Goal: Information Seeking & Learning: Learn about a topic

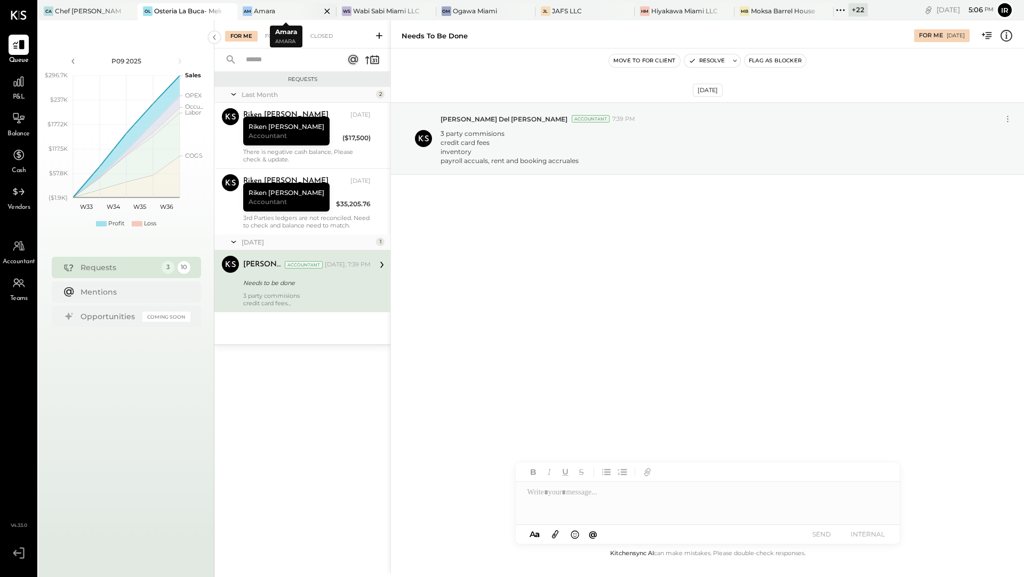
click at [275, 11] on div "Am Amara" at bounding box center [278, 11] width 83 height 10
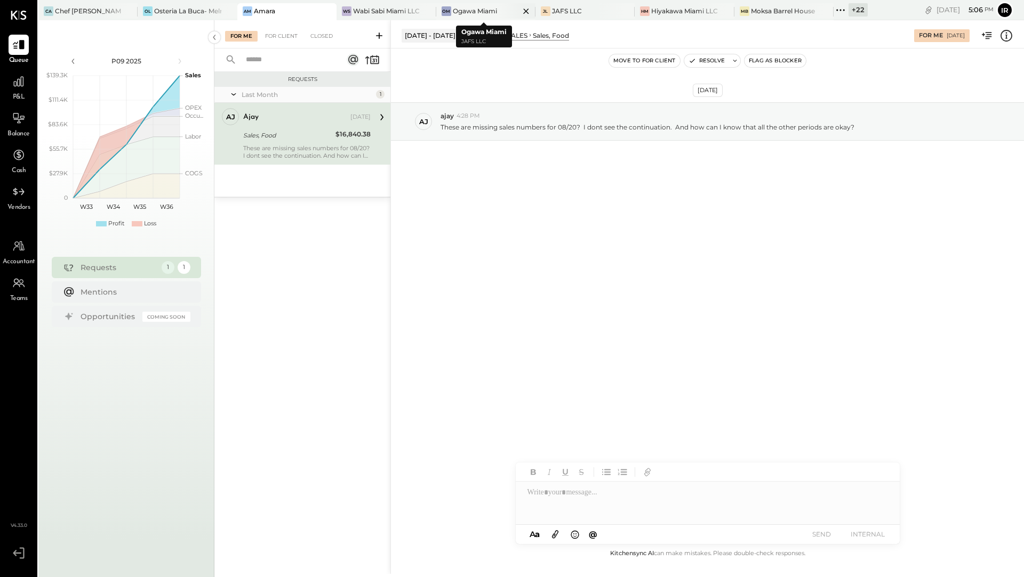
click at [468, 13] on div "Ogawa Miami" at bounding box center [475, 10] width 44 height 9
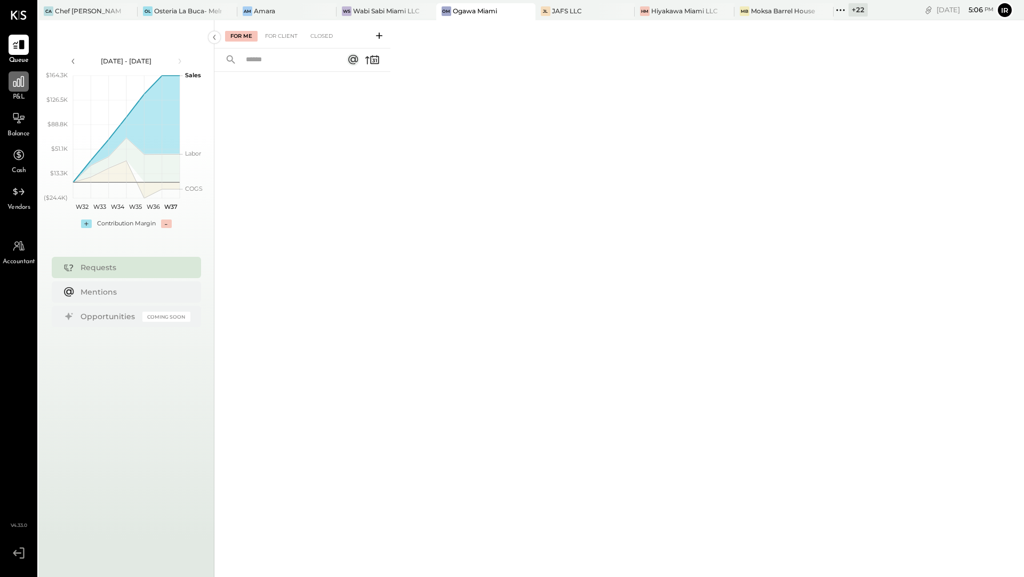
click at [22, 78] on icon at bounding box center [19, 82] width 14 height 14
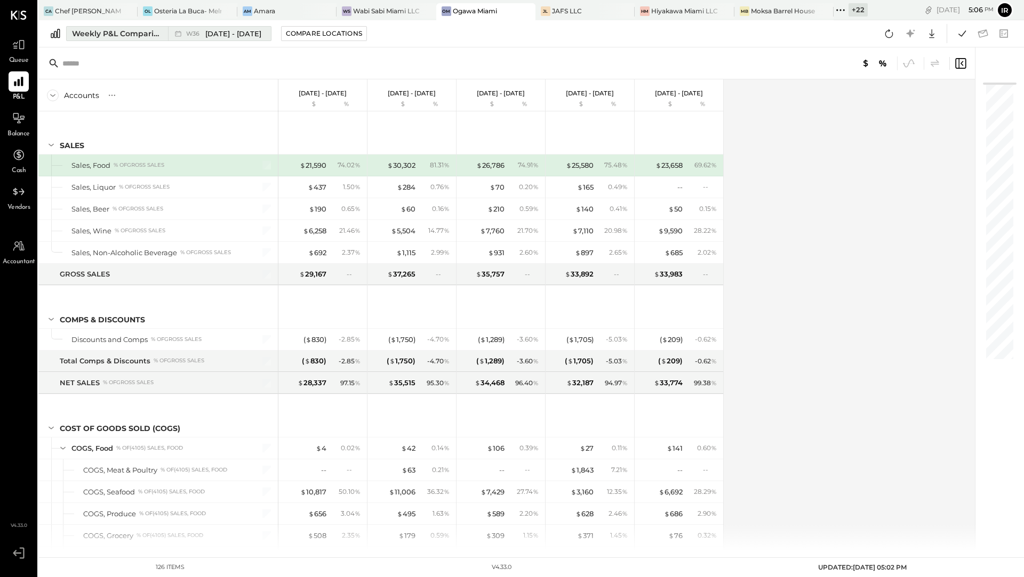
click at [99, 33] on div "Weekly P&L Comparison" at bounding box center [117, 33] width 90 height 11
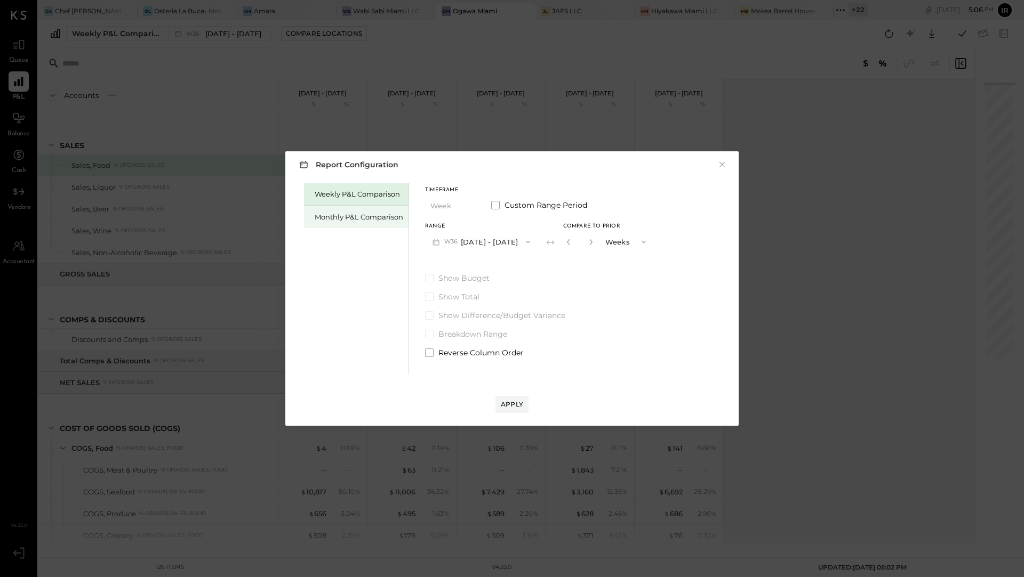
click at [351, 217] on div "Monthly P&L Comparison" at bounding box center [359, 217] width 89 height 10
click at [510, 244] on button "M09 Sep 1 - 30, 2025" at bounding box center [481, 242] width 113 height 20
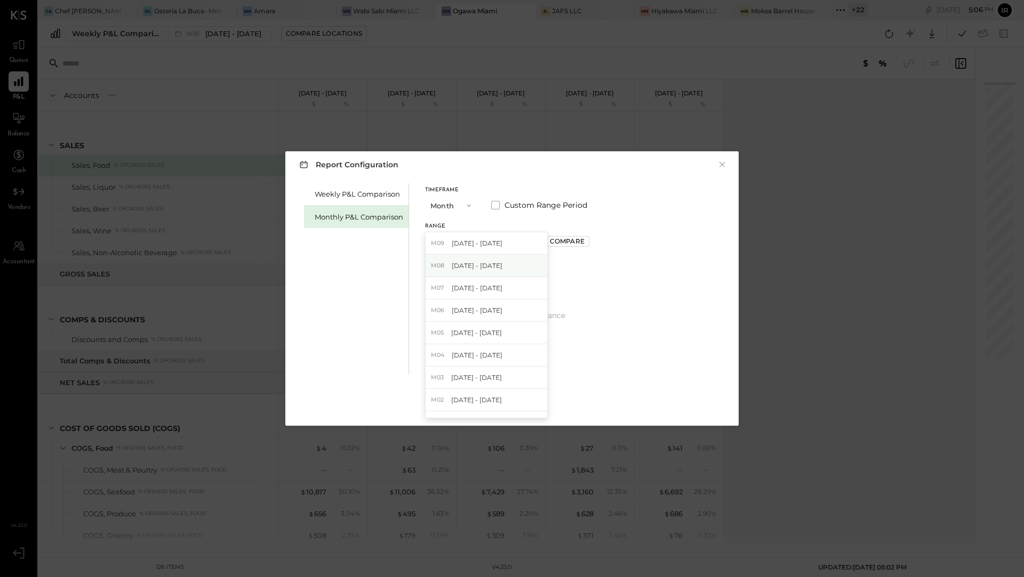
click at [501, 268] on div "M08 Aug 1 - 31, 2025" at bounding box center [486, 266] width 122 height 22
click at [508, 406] on div "Apply" at bounding box center [512, 404] width 22 height 9
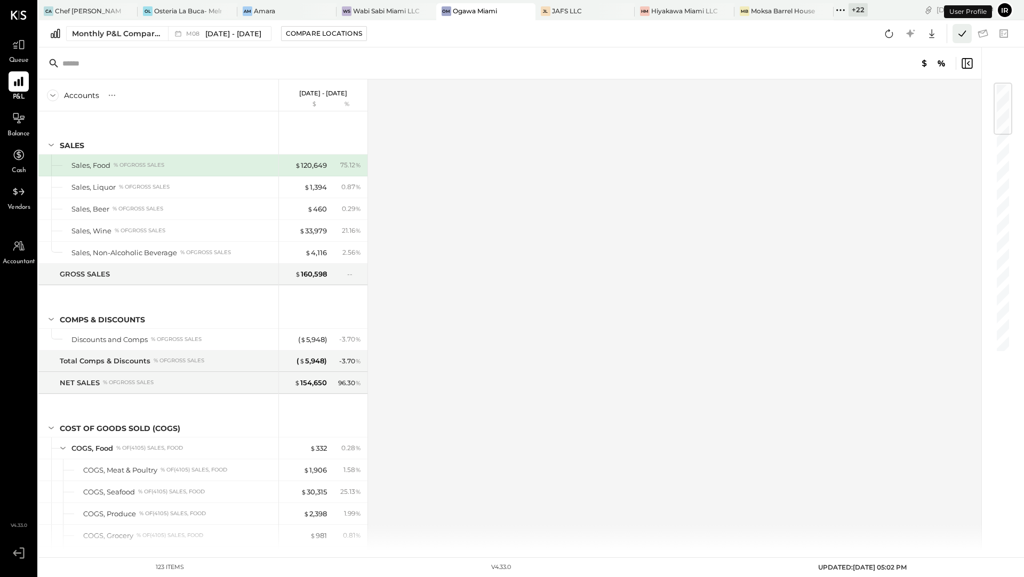
click at [956, 34] on icon at bounding box center [962, 34] width 14 height 14
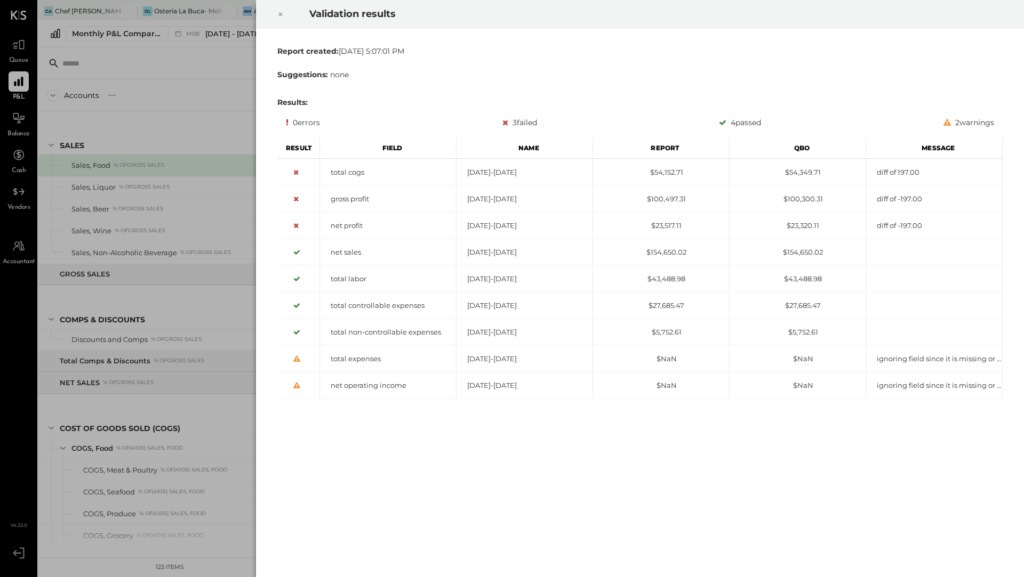
click at [284, 16] on div at bounding box center [280, 14] width 23 height 30
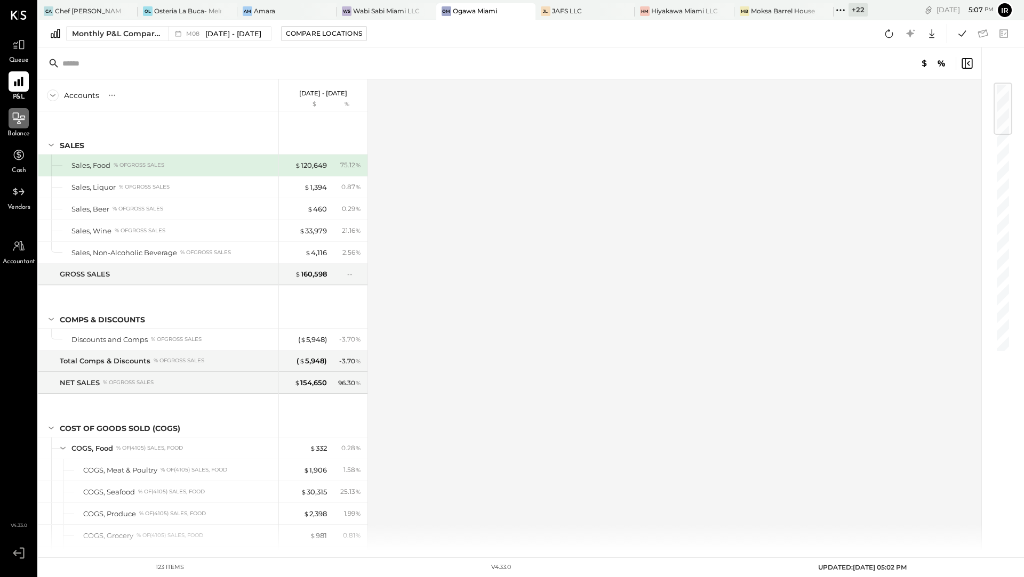
click at [21, 119] on icon at bounding box center [19, 119] width 12 height 1
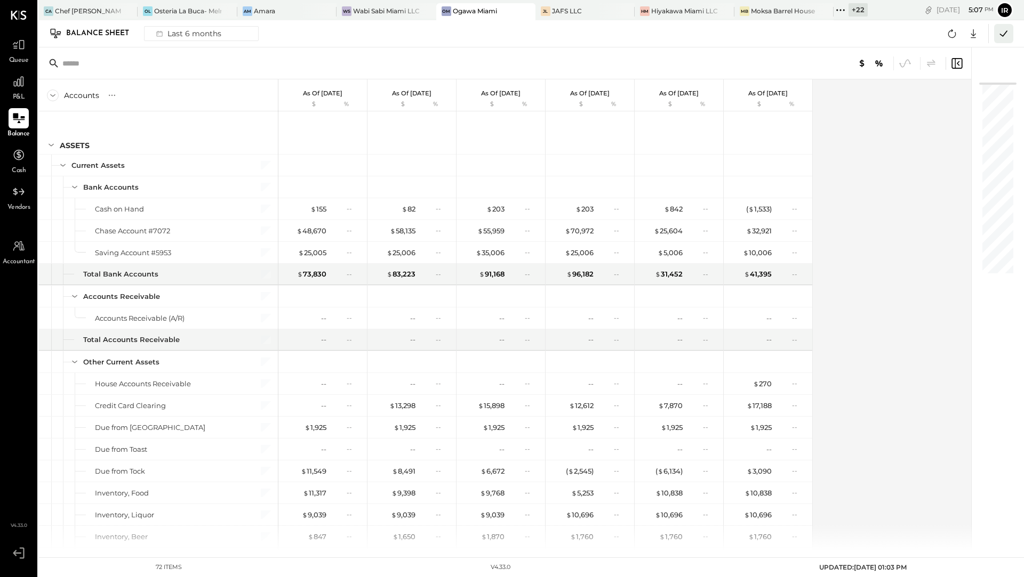
click at [1002, 34] on icon at bounding box center [1004, 34] width 14 height 14
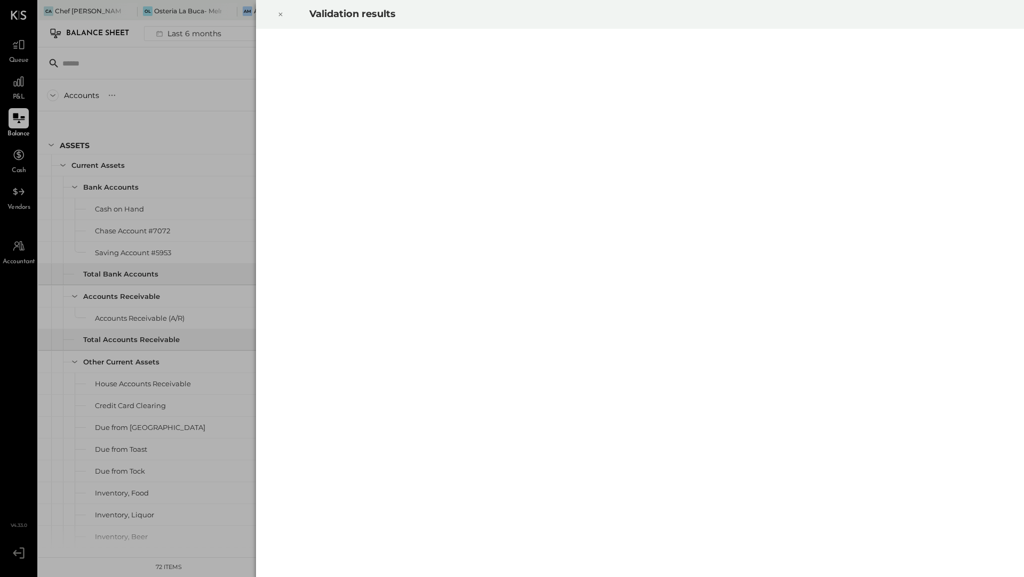
click at [280, 15] on icon at bounding box center [280, 14] width 6 height 13
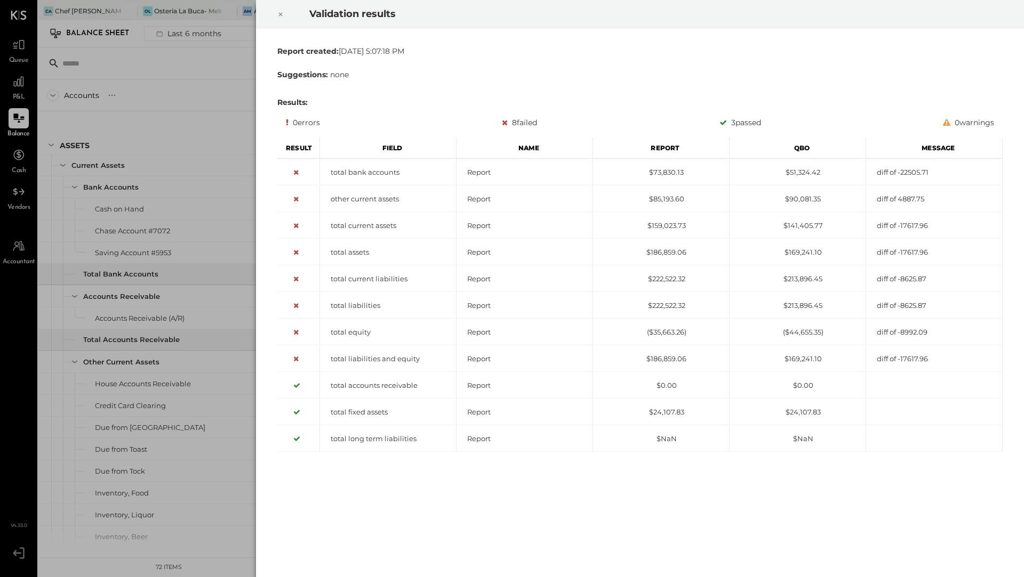
click at [283, 15] on icon at bounding box center [280, 14] width 6 height 13
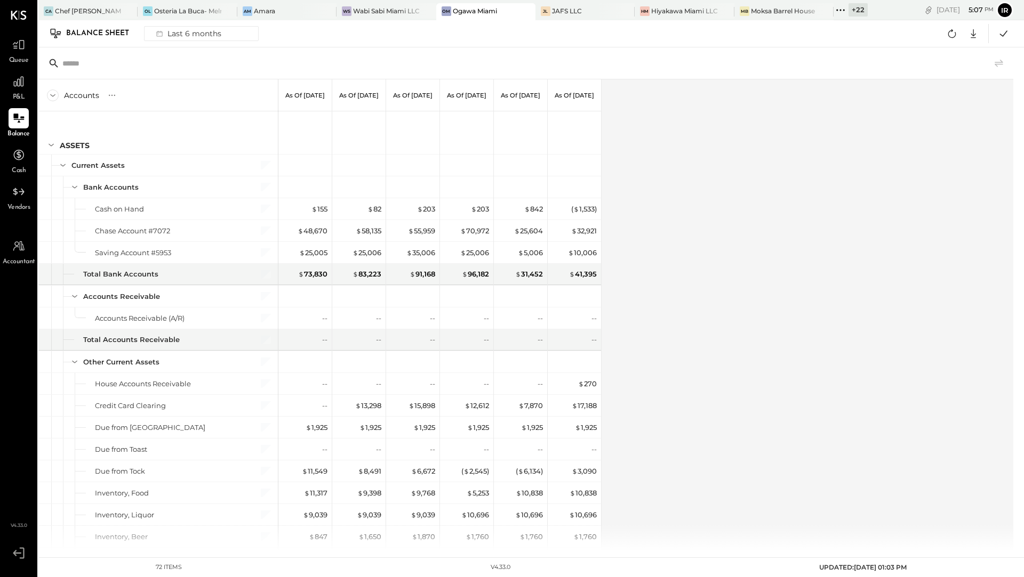
click at [464, 16] on div "OM Ogawa Miami" at bounding box center [485, 11] width 99 height 17
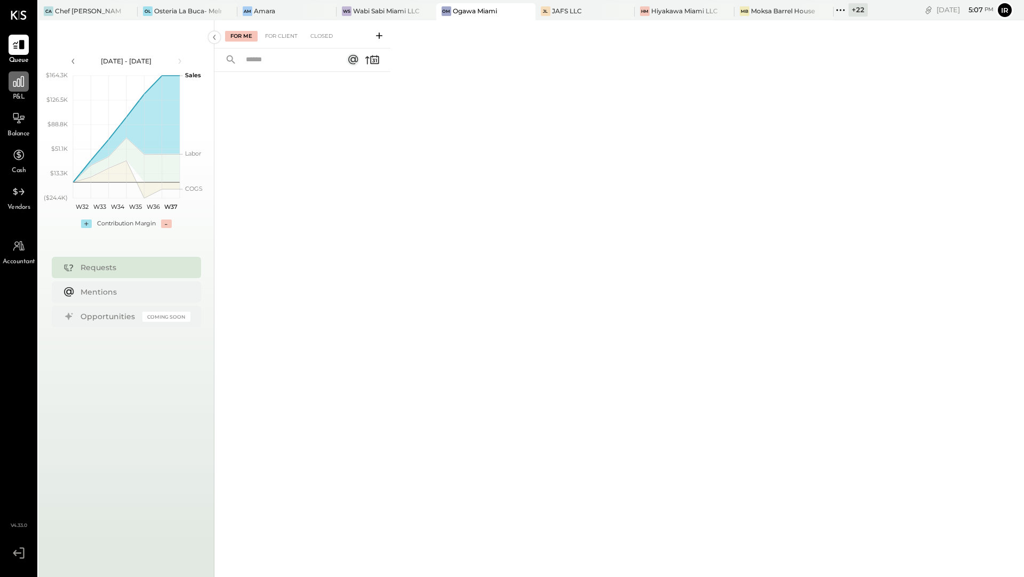
click at [19, 89] on div at bounding box center [19, 81] width 20 height 20
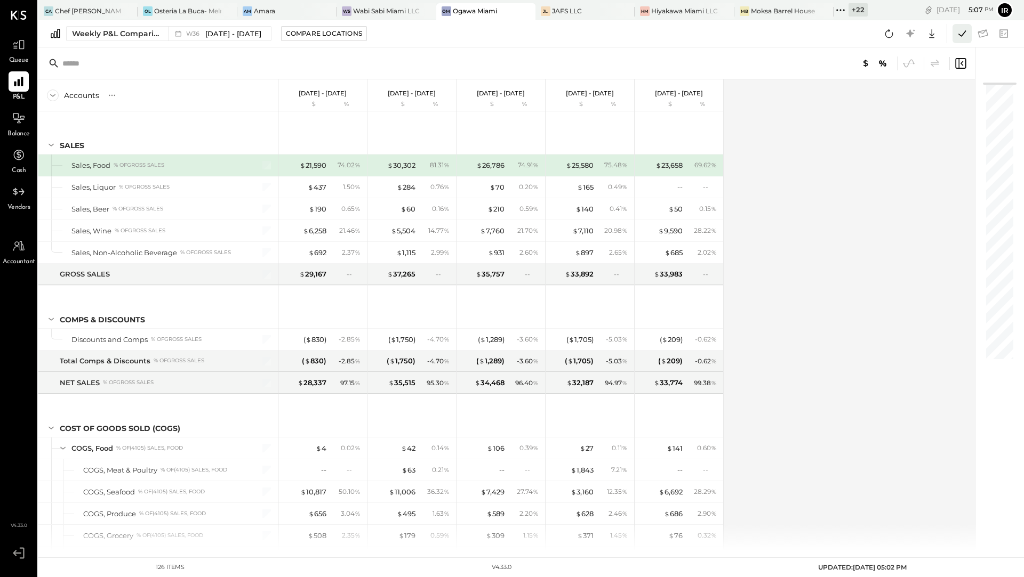
click at [958, 33] on icon at bounding box center [962, 34] width 14 height 14
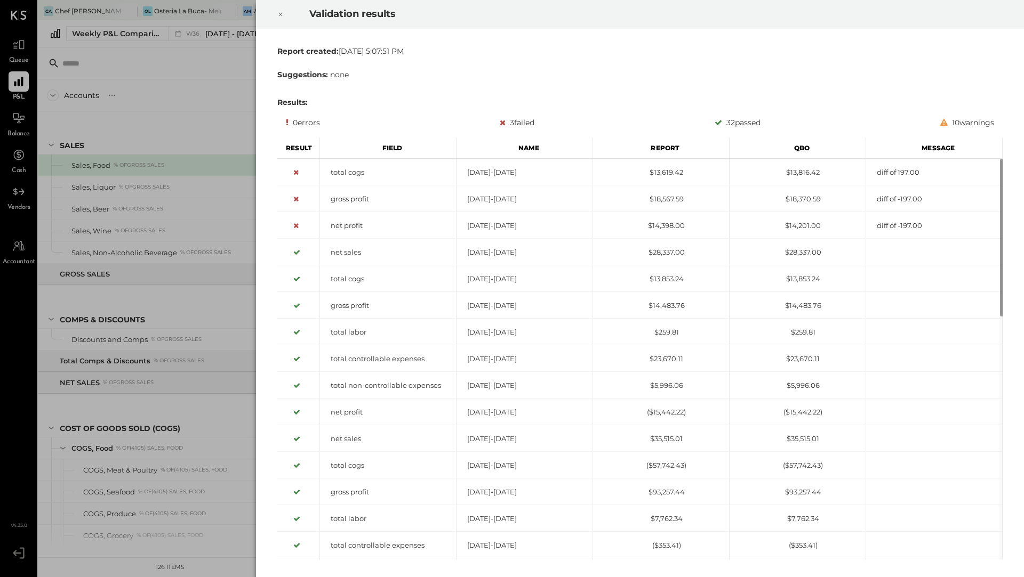
click at [280, 15] on icon at bounding box center [280, 14] width 6 height 13
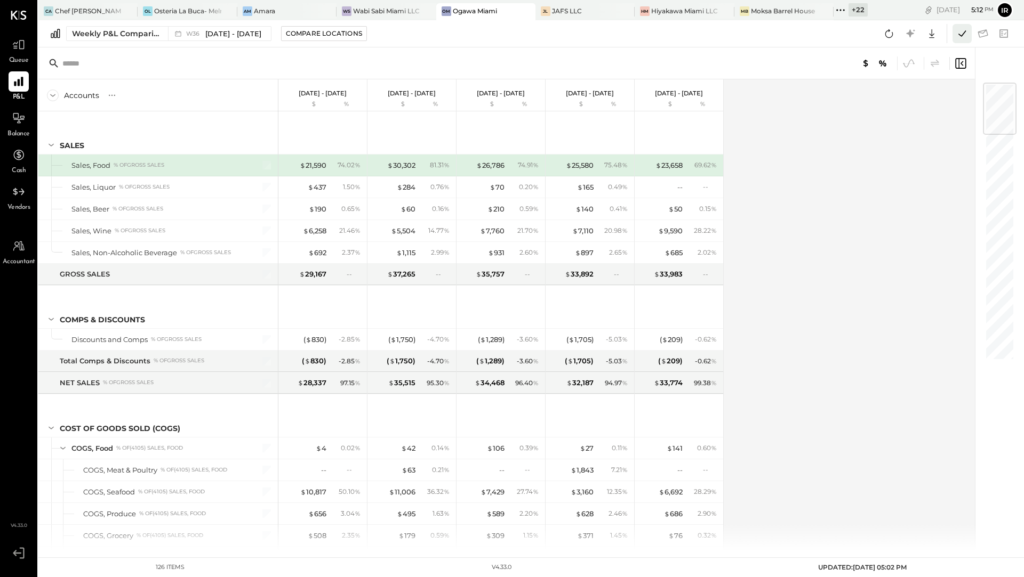
click at [964, 36] on icon at bounding box center [962, 34] width 14 height 14
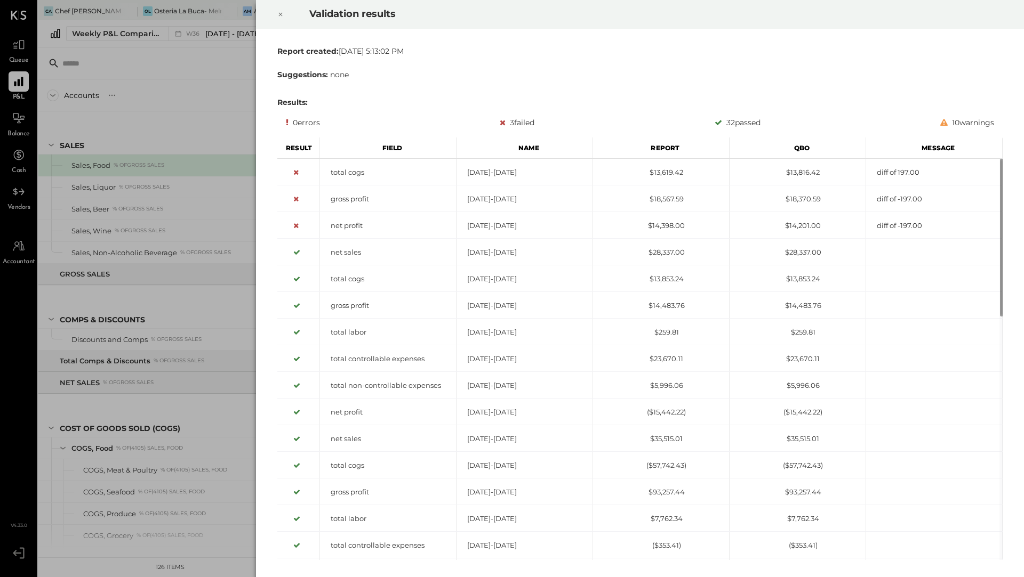
click at [277, 15] on icon at bounding box center [280, 14] width 6 height 13
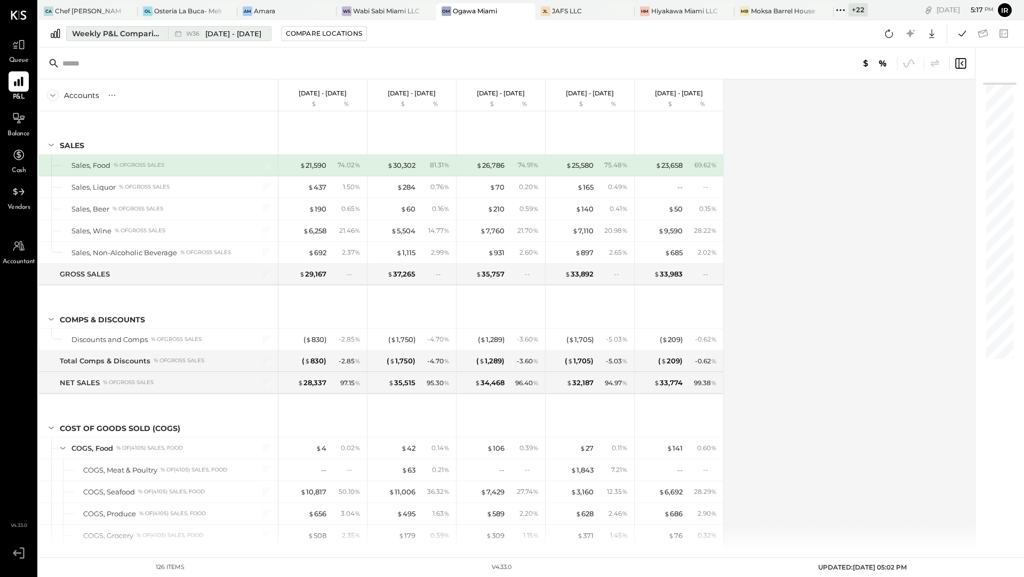
click at [132, 30] on div "Weekly P&L Comparison" at bounding box center [117, 33] width 90 height 11
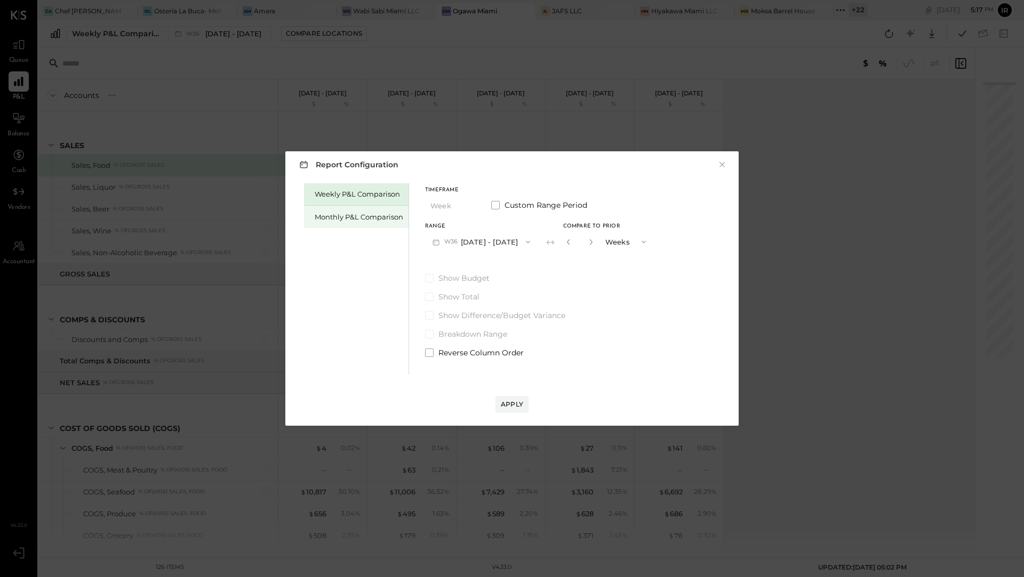
click at [371, 211] on div "Monthly P&L Comparison" at bounding box center [356, 217] width 105 height 22
click at [518, 240] on span "button" at bounding box center [525, 242] width 14 height 9
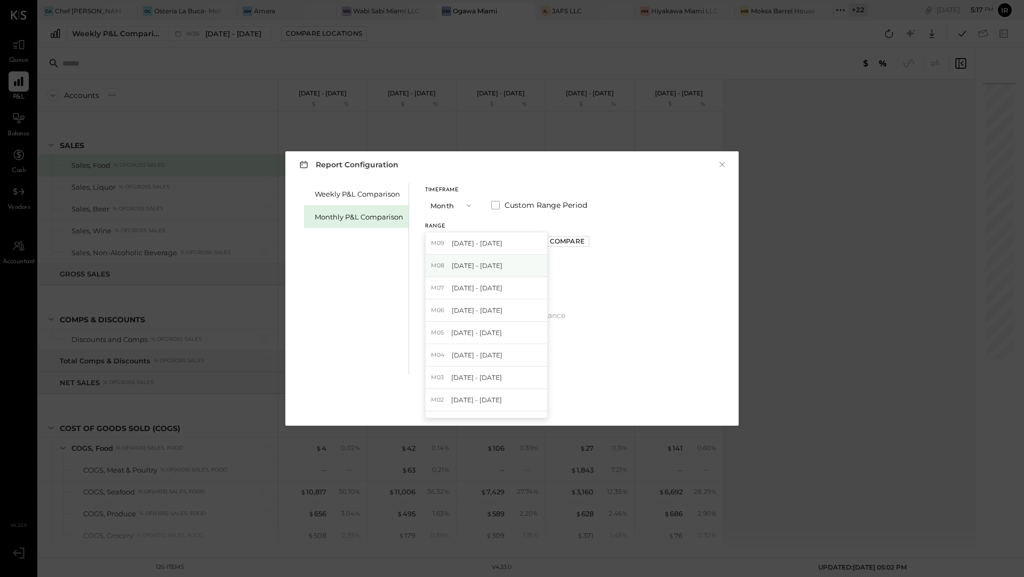
click at [497, 267] on span "[DATE] - [DATE]" at bounding box center [477, 265] width 51 height 9
click at [515, 403] on div "Apply" at bounding box center [512, 404] width 22 height 9
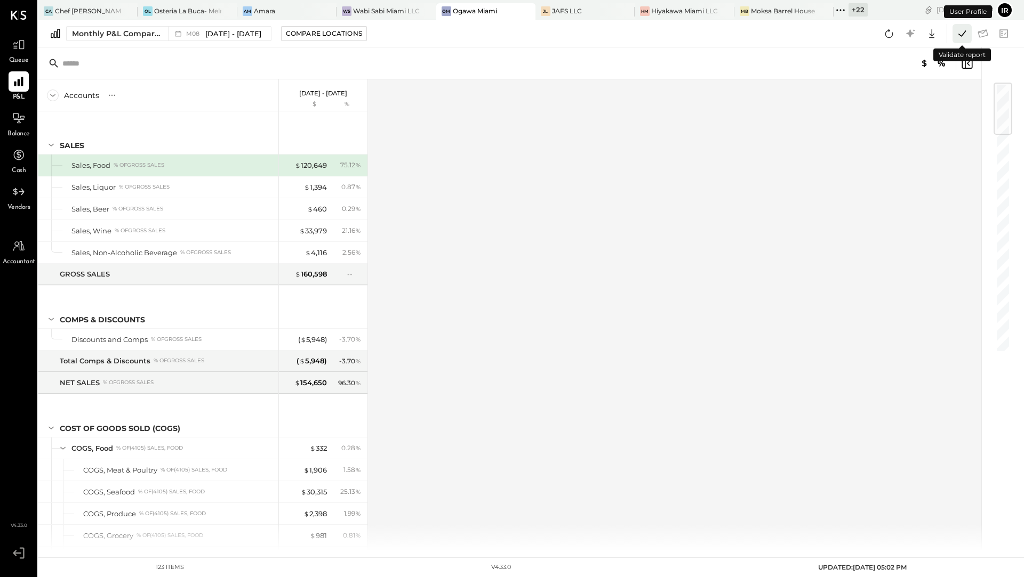
click at [962, 34] on icon at bounding box center [961, 33] width 7 height 6
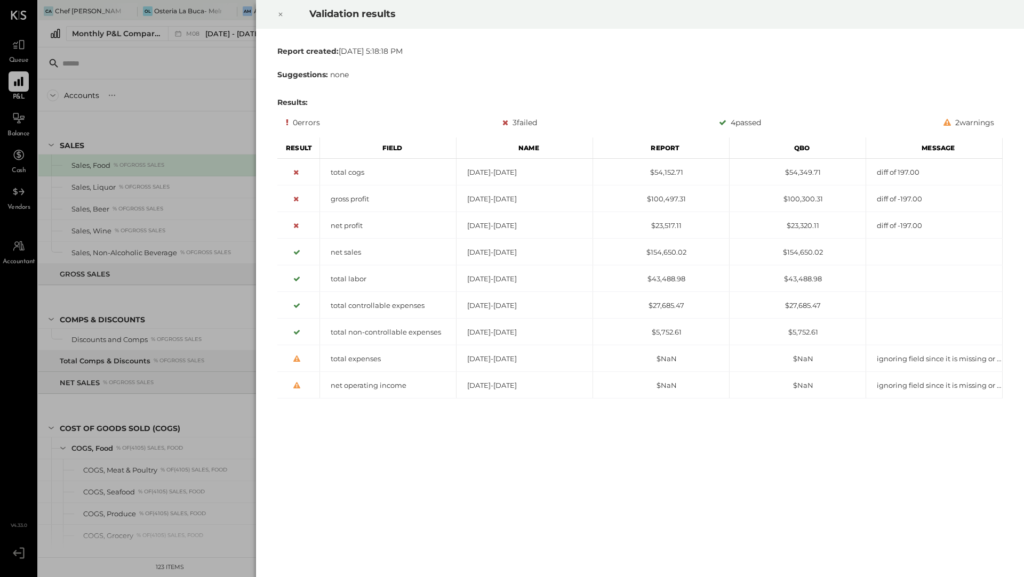
click at [282, 16] on icon at bounding box center [280, 14] width 6 height 13
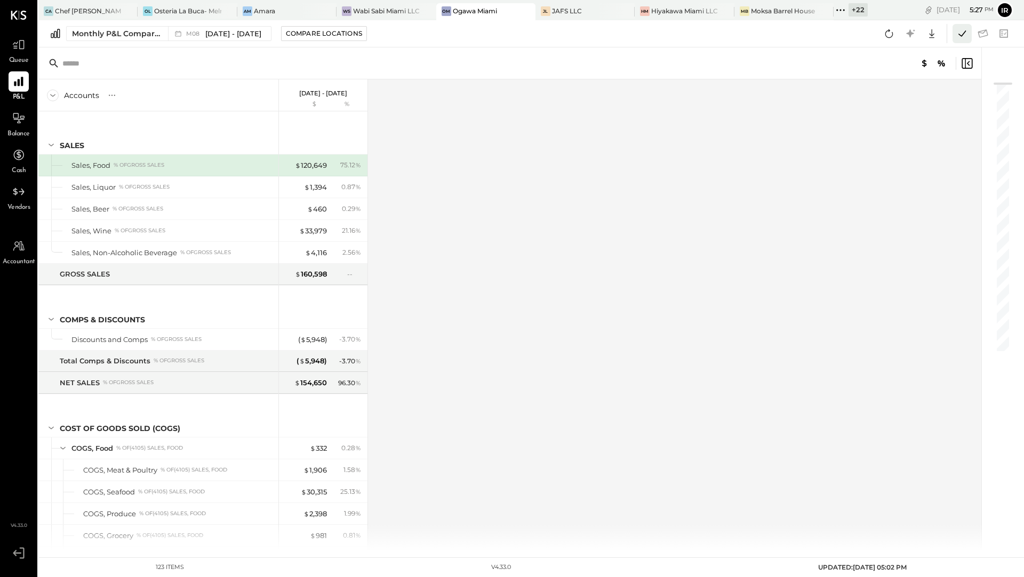
click at [960, 35] on icon at bounding box center [961, 33] width 7 height 6
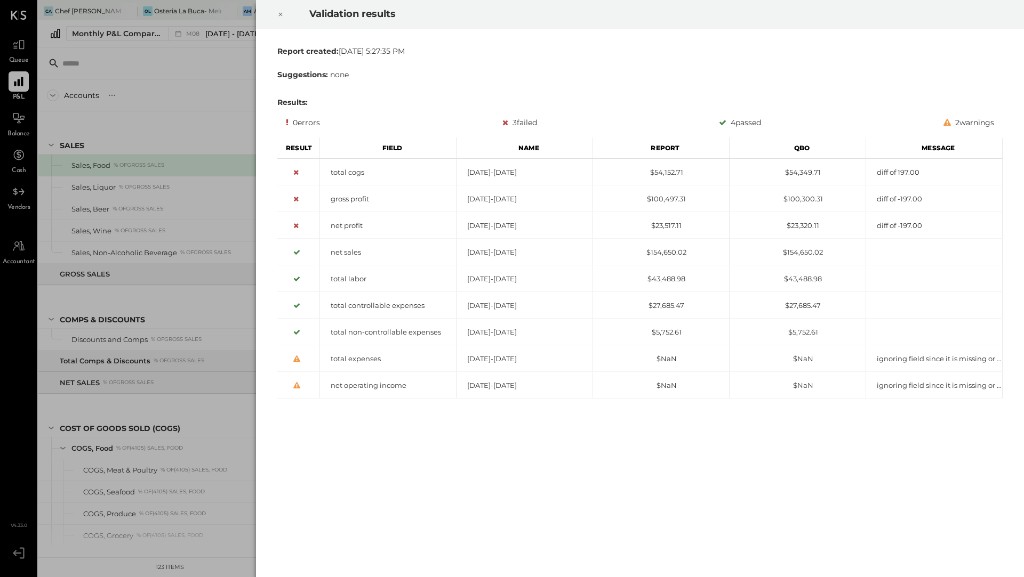
click at [276, 17] on div at bounding box center [280, 14] width 23 height 30
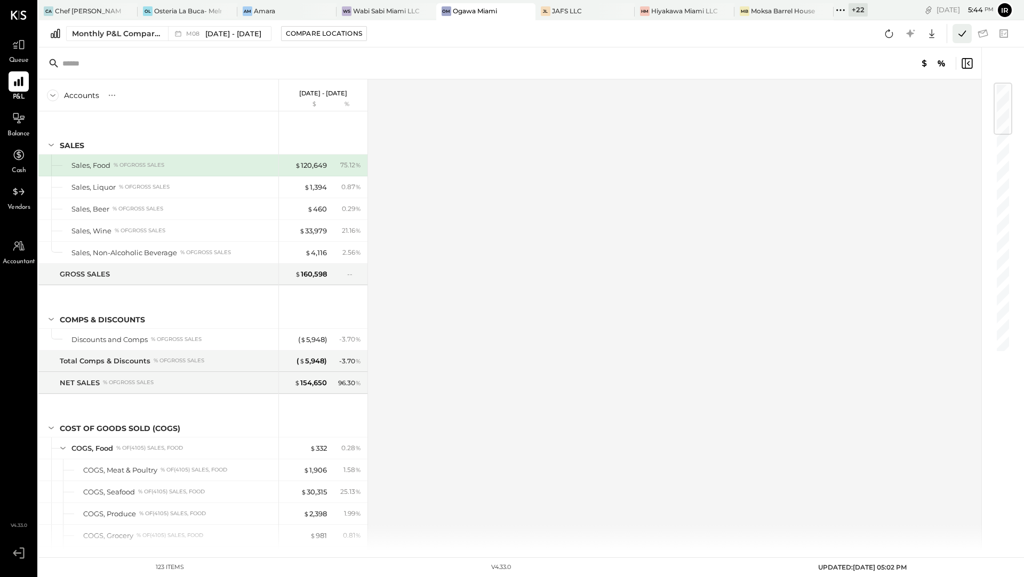
click at [959, 39] on icon at bounding box center [962, 34] width 14 height 14
